Goal: Answer question/provide support: Share knowledge or assist other users

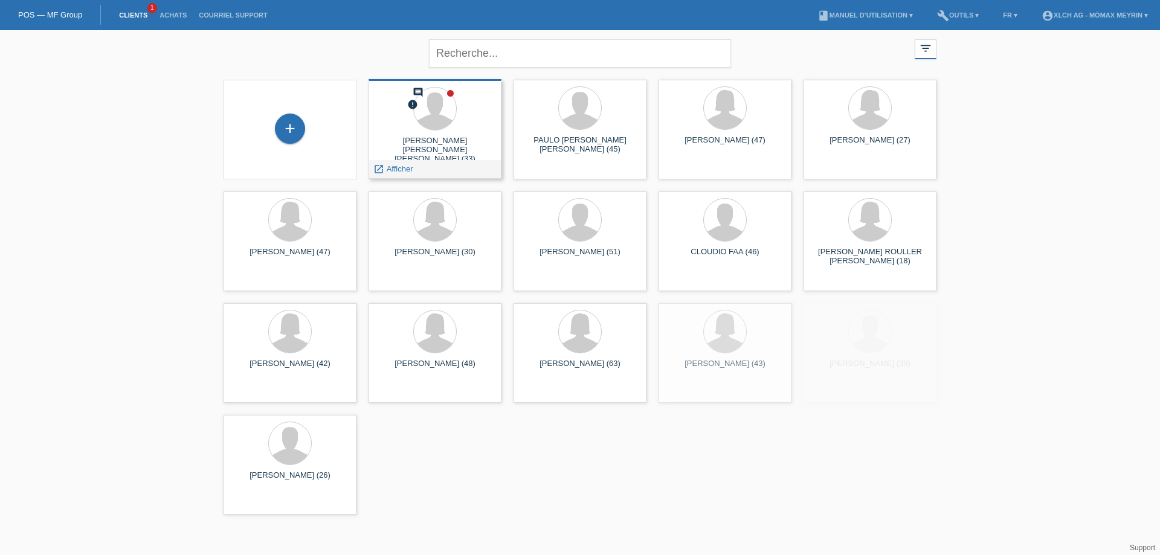
click at [419, 150] on div "[PERSON_NAME] [PERSON_NAME] [PERSON_NAME] (33)" at bounding box center [435, 147] width 114 height 22
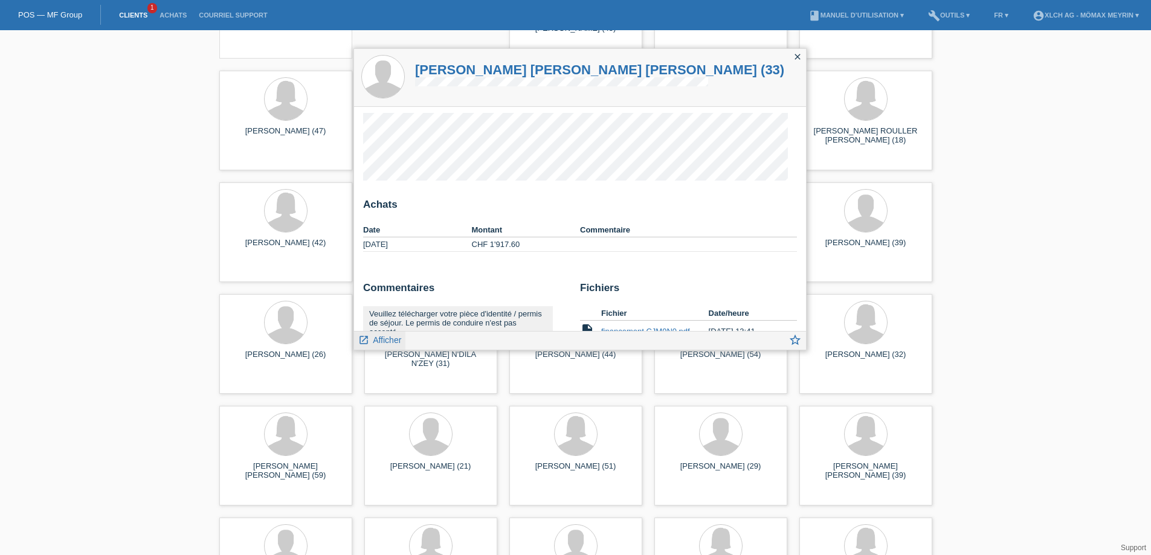
click at [386, 338] on span "Afficher" at bounding box center [387, 340] width 28 height 10
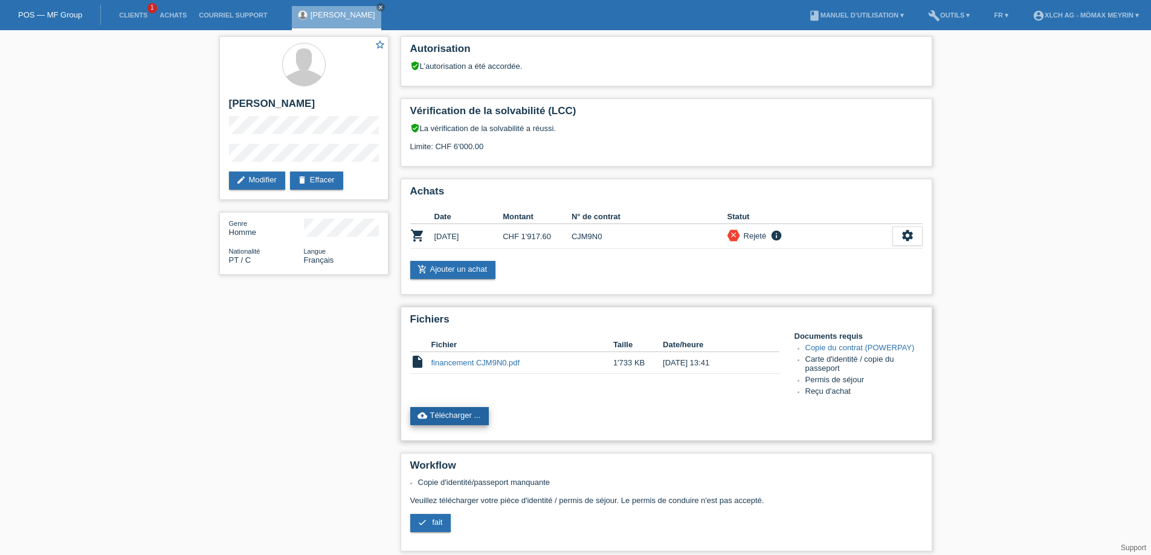
click at [448, 423] on link "cloud_upload Télécharger ..." at bounding box center [449, 416] width 79 height 18
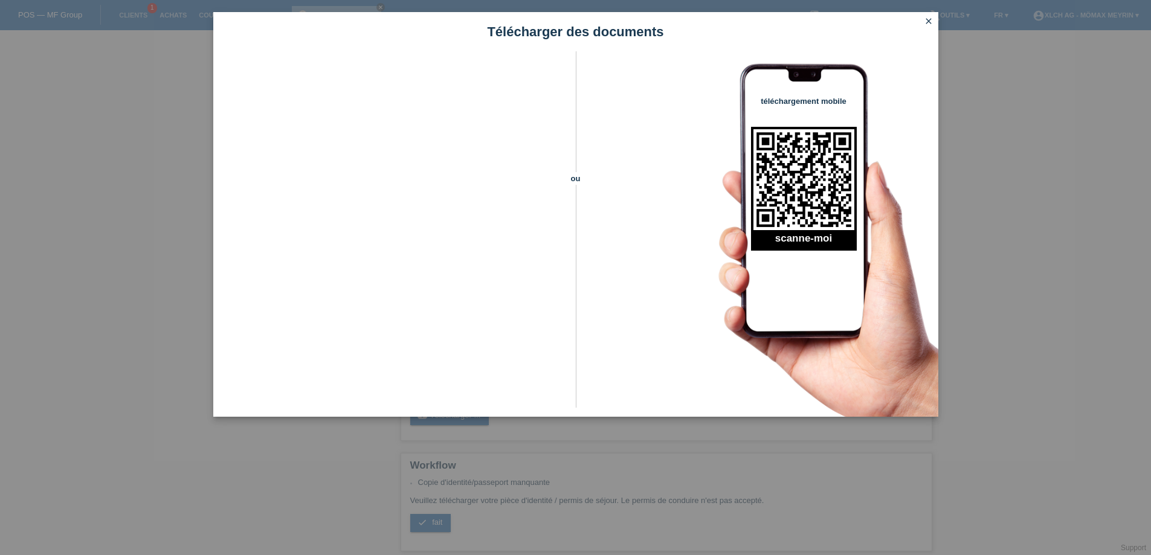
drag, startPoint x: 930, startPoint y: 23, endPoint x: 219, endPoint y: 5, distance: 711.8
click at [931, 16] on icon "close" at bounding box center [929, 21] width 10 height 10
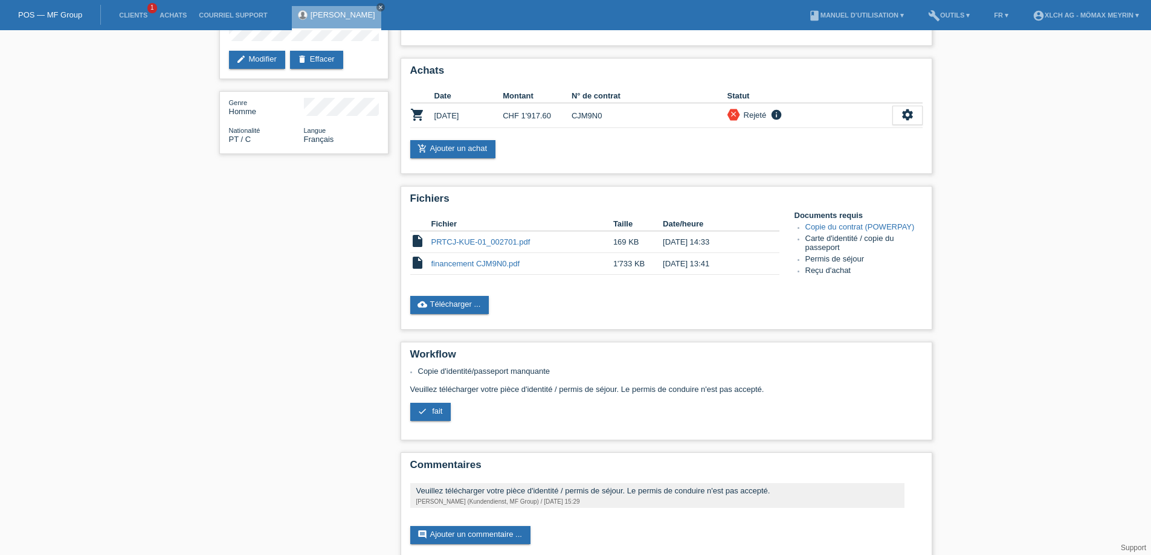
scroll to position [138, 0]
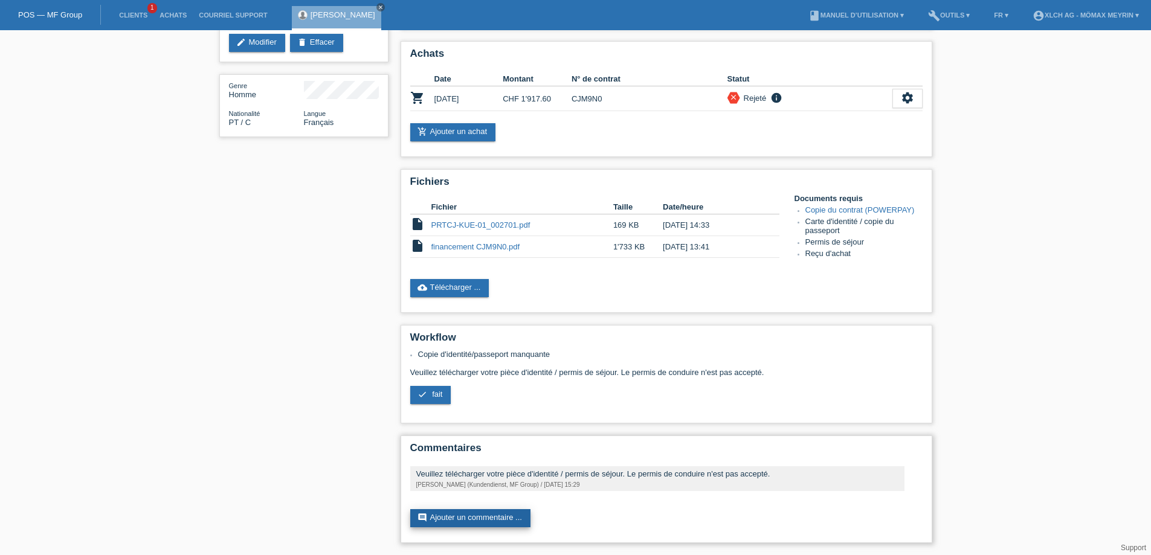
click at [491, 511] on link "comment Ajouter un commentaire ..." at bounding box center [470, 518] width 120 height 18
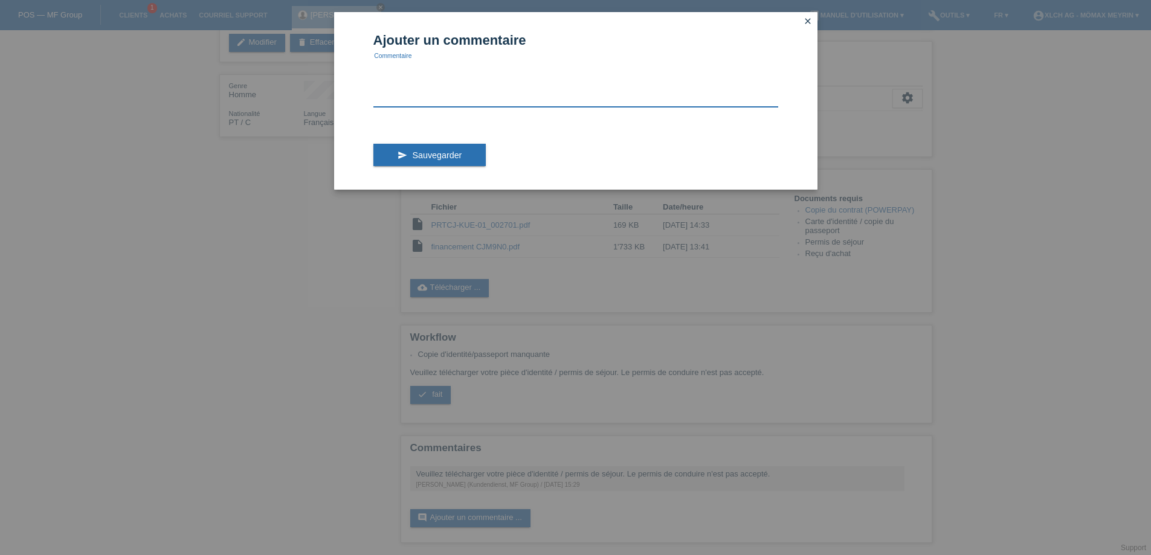
click at [452, 98] on textarea at bounding box center [575, 83] width 405 height 47
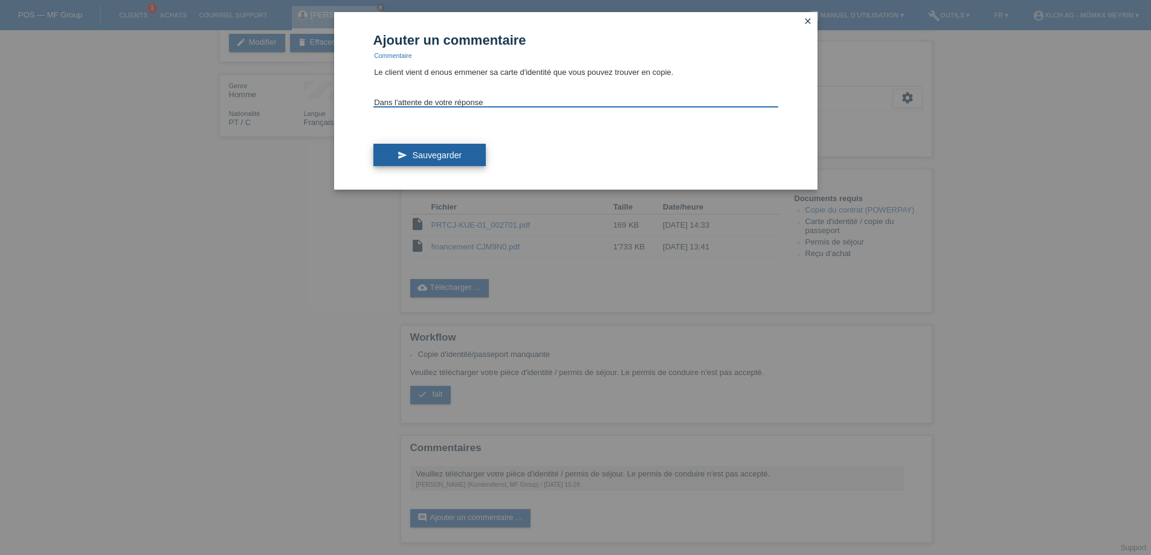
type textarea "Bonjour, Le client vient d enous emmener sa carte d'identité que vous pouvez tr…"
click at [420, 160] on button "send Sauvegarder" at bounding box center [429, 155] width 113 height 23
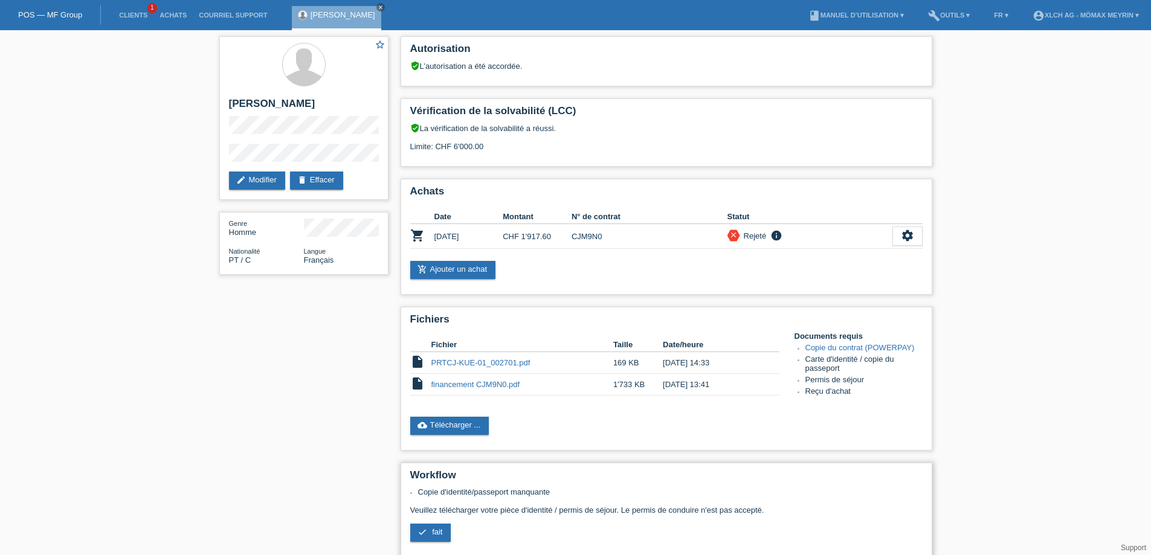
scroll to position [121, 0]
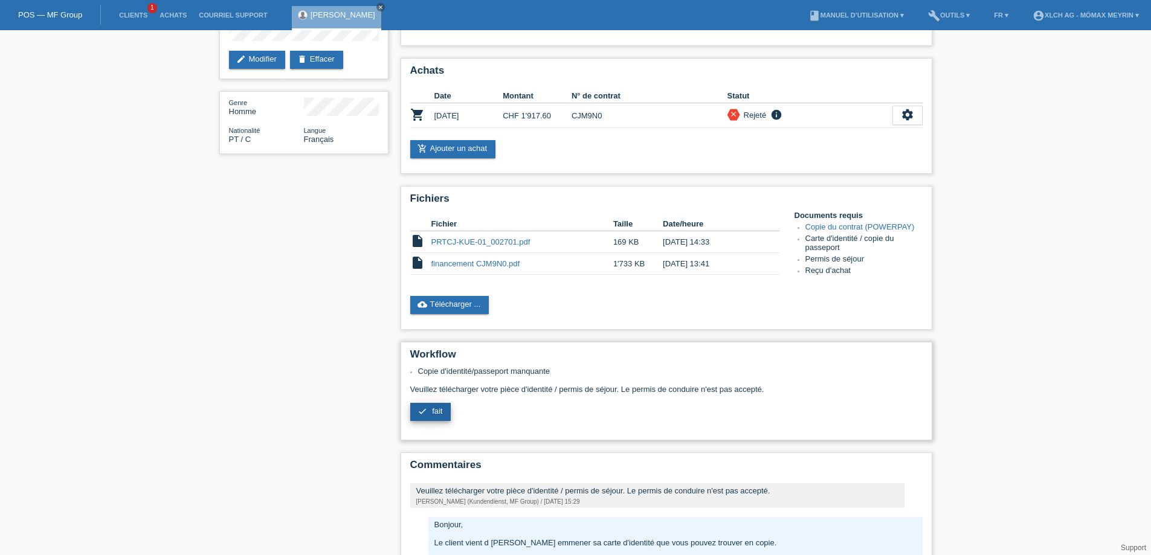
click at [450, 413] on link "check fait" at bounding box center [430, 412] width 41 height 18
